Goal: Transaction & Acquisition: Purchase product/service

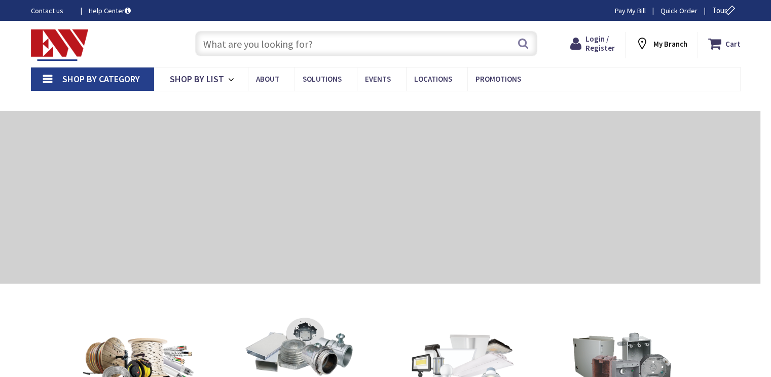
type input "[GEOGRAPHIC_DATA][PERSON_NAME], [GEOGRAPHIC_DATA]"
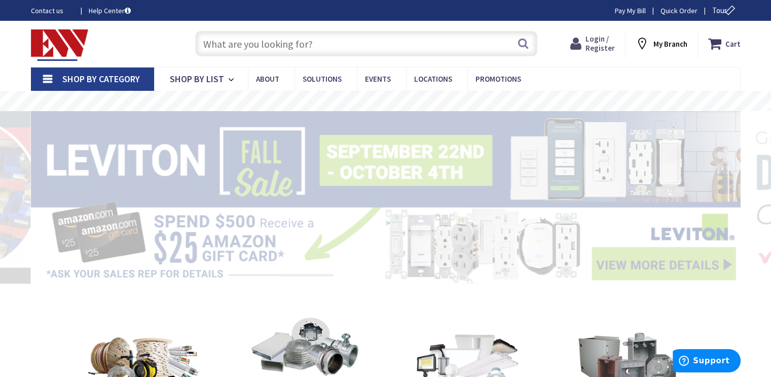
click at [599, 46] on span "Login / Register" at bounding box center [599, 43] width 29 height 19
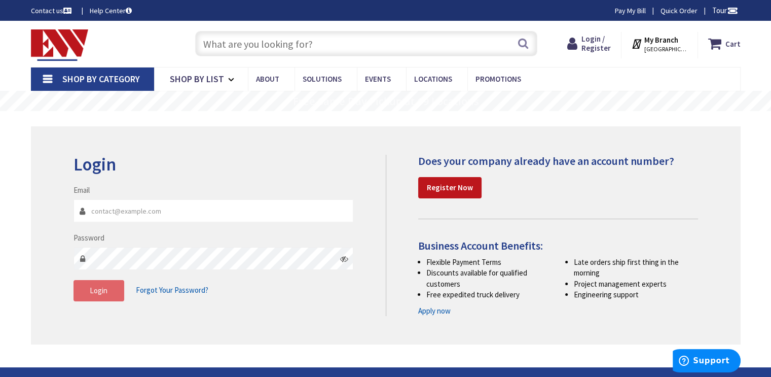
type input "[EMAIL_ADDRESS][DOMAIN_NAME]"
click at [95, 295] on button "Login" at bounding box center [98, 290] width 51 height 21
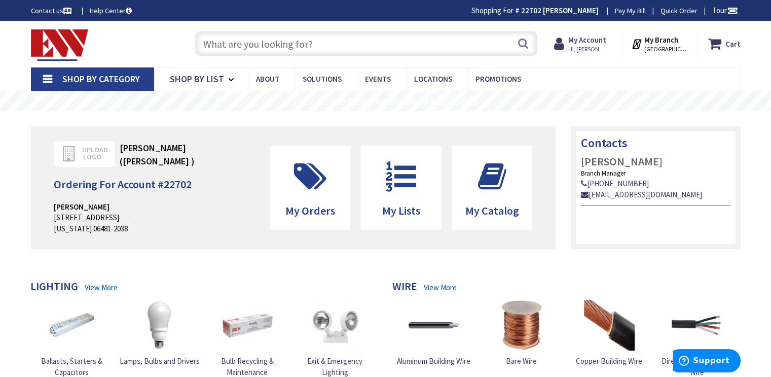
click at [68, 48] on img at bounding box center [60, 44] width 58 height 31
click at [272, 35] on input "text" at bounding box center [366, 43] width 342 height 25
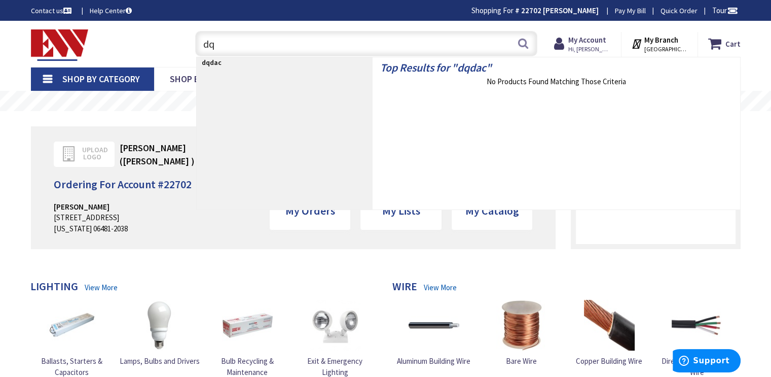
type input "d"
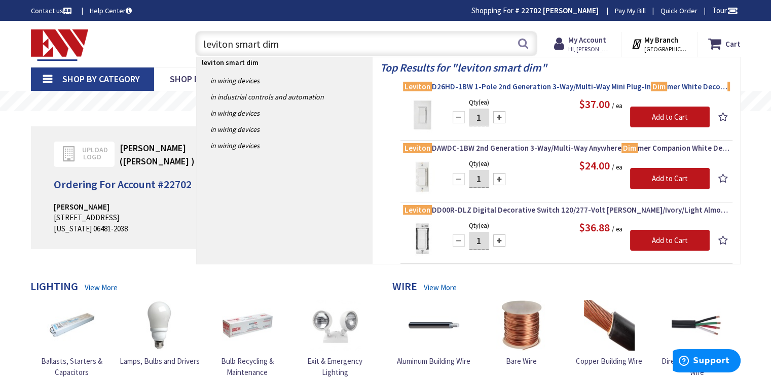
type input "leviton smart dim"
click at [458, 85] on span "Leviton D26HD-1BW 1-Pole 2nd Generation 3-Way/Multi-Way Mini Plug-In Dim mer Wh…" at bounding box center [566, 87] width 327 height 10
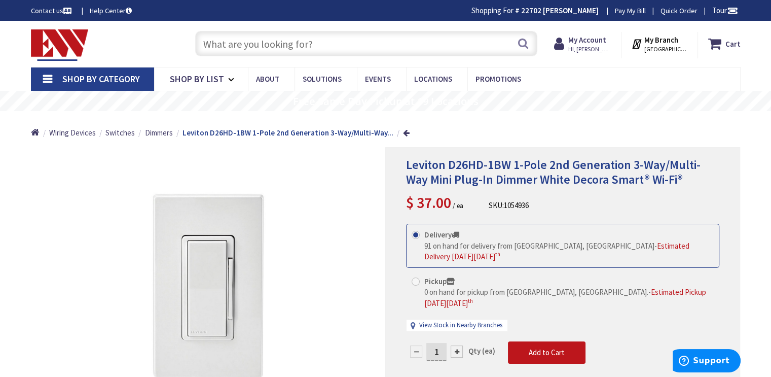
click at [94, 80] on span "Shop By Category" at bounding box center [101, 79] width 78 height 12
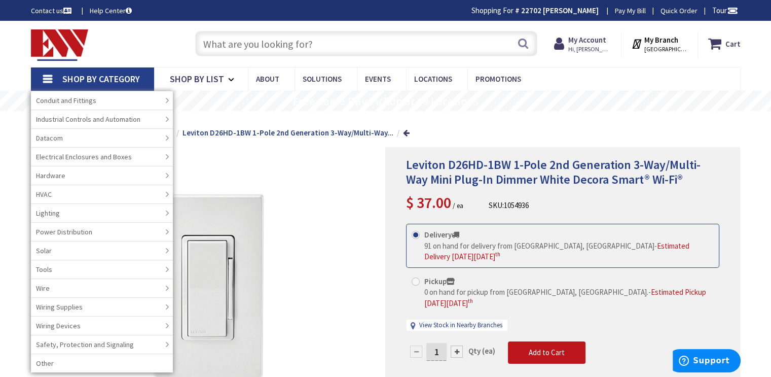
click at [321, 44] on input "text" at bounding box center [366, 43] width 342 height 25
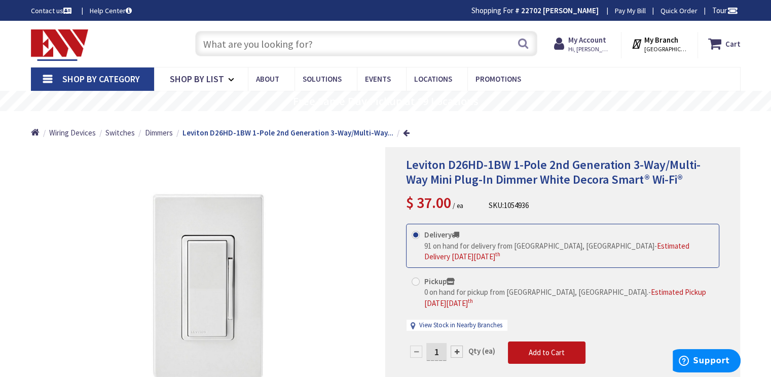
click at [321, 44] on input "text" at bounding box center [366, 43] width 342 height 25
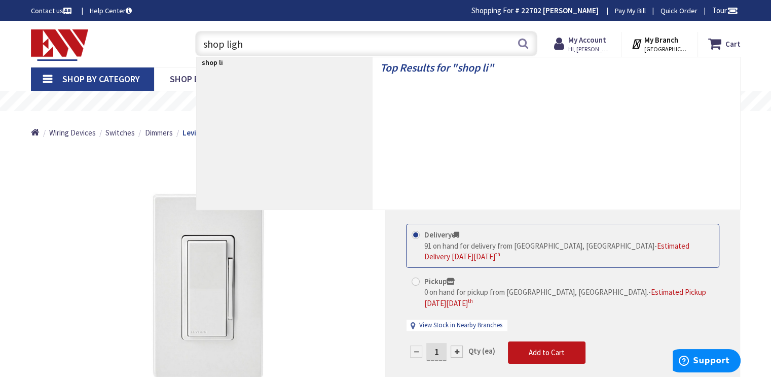
type input "shop light"
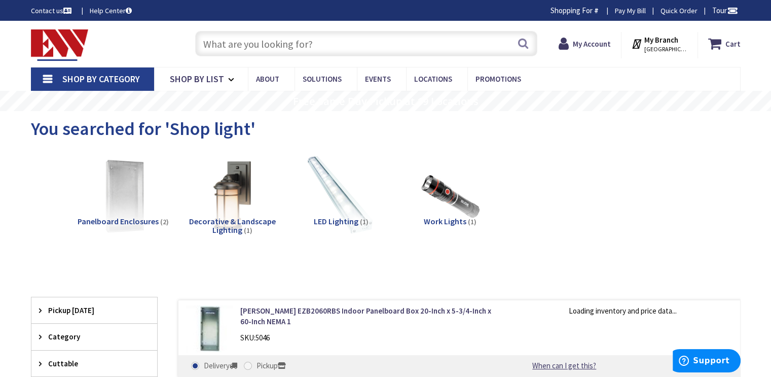
click at [321, 44] on input "text" at bounding box center [366, 43] width 342 height 25
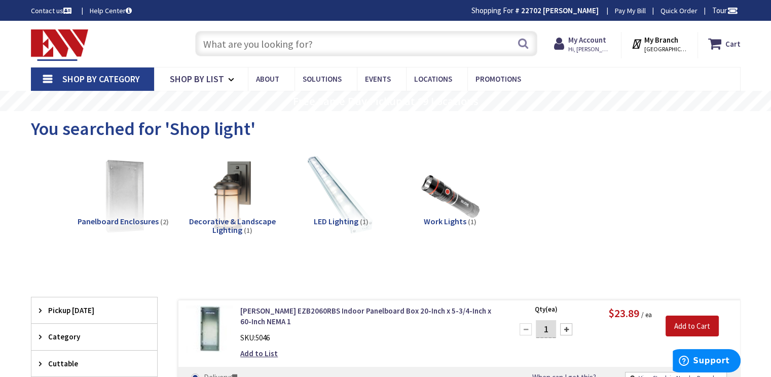
click at [292, 46] on input "text" at bounding box center [366, 43] width 342 height 25
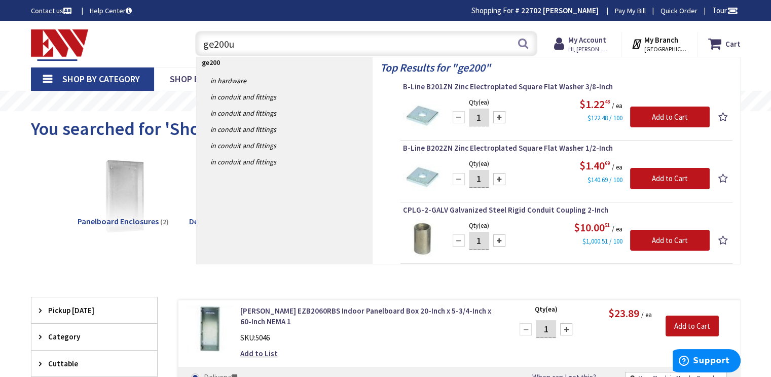
type input "ge200ul"
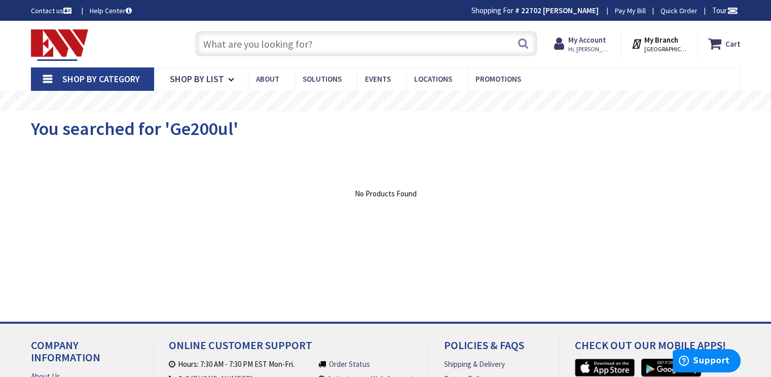
click at [279, 46] on input "text" at bounding box center [366, 43] width 342 height 25
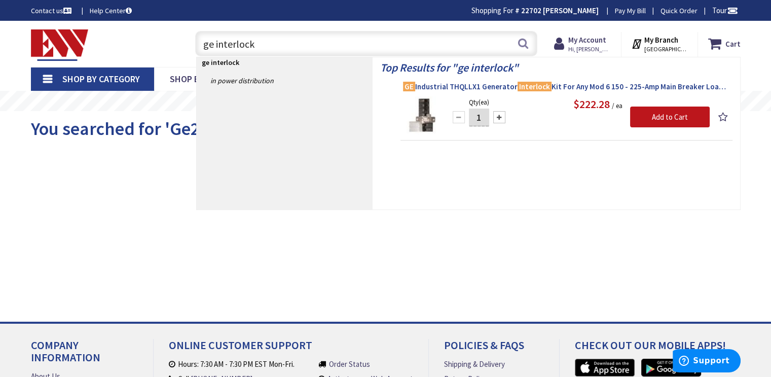
type input "ge interlock"
click at [483, 86] on span "GE Industrial THQLLX1 Generator Interlock Kit For Any Mod 6 150 - 225-Amp Main …" at bounding box center [566, 87] width 327 height 10
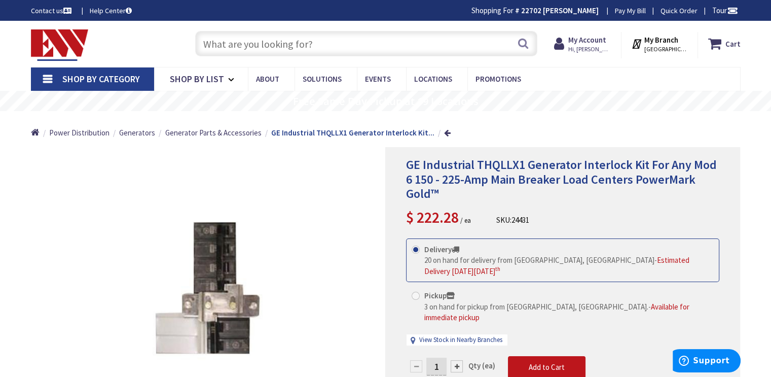
click at [333, 38] on input "text" at bounding box center [366, 43] width 342 height 25
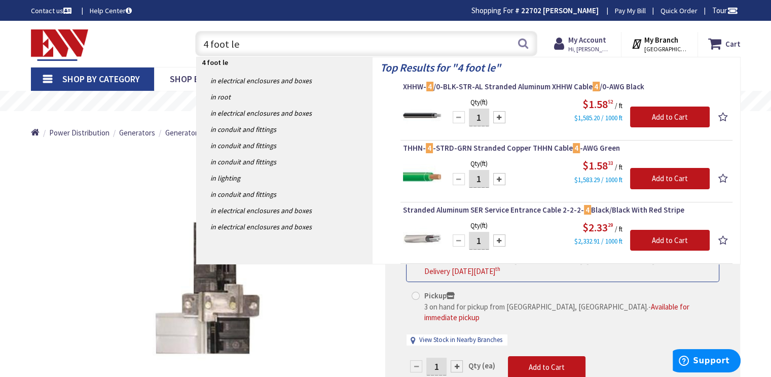
type input "4 foot led"
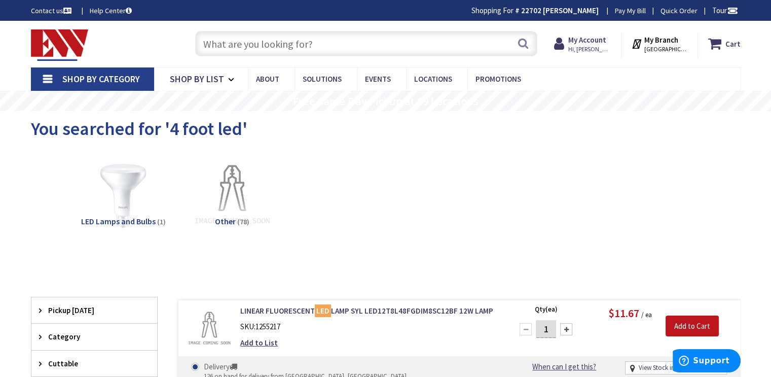
click at [317, 42] on input "text" at bounding box center [366, 43] width 342 height 25
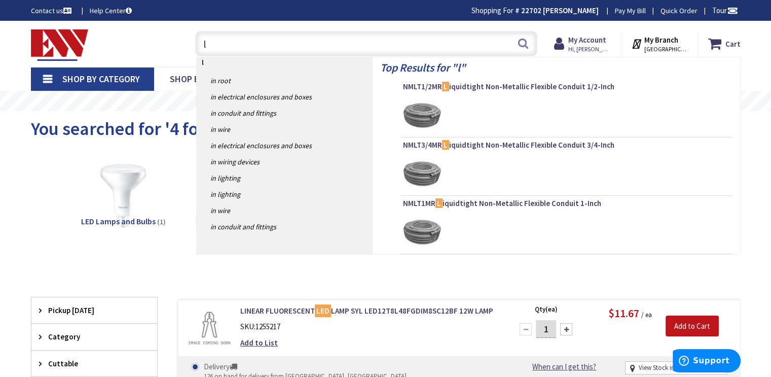
type input "l"
click at [72, 77] on span "Shop By Category" at bounding box center [101, 79] width 78 height 12
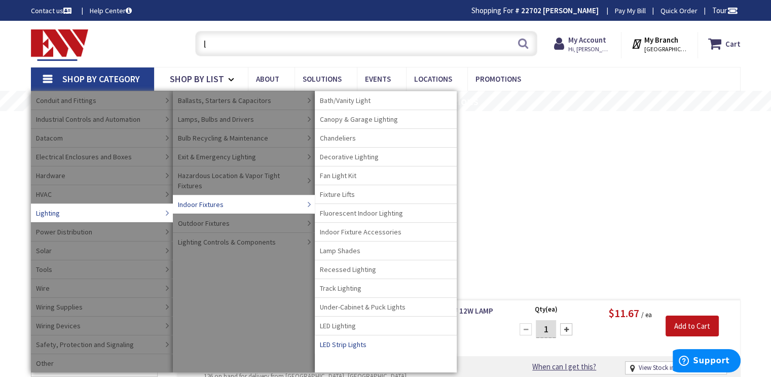
click at [343, 342] on span "LED Strip Lights" at bounding box center [343, 344] width 47 height 10
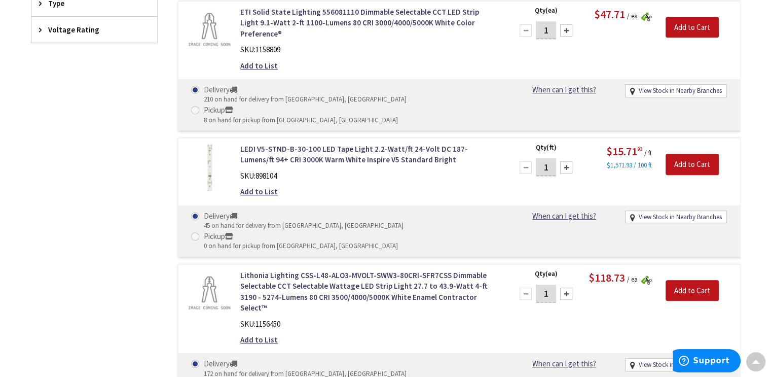
scroll to position [710, 0]
